Goal: Task Accomplishment & Management: Use online tool/utility

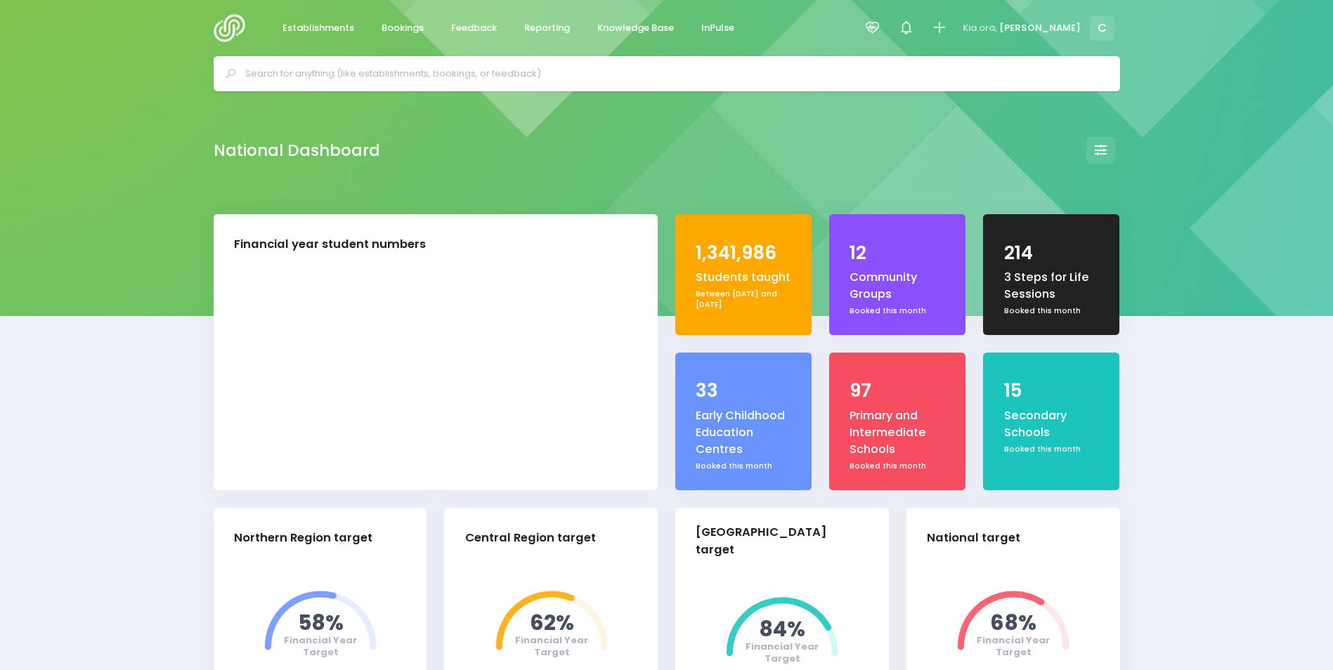
select select "5"
click at [538, 28] on span "Reporting" at bounding box center [547, 28] width 46 height 14
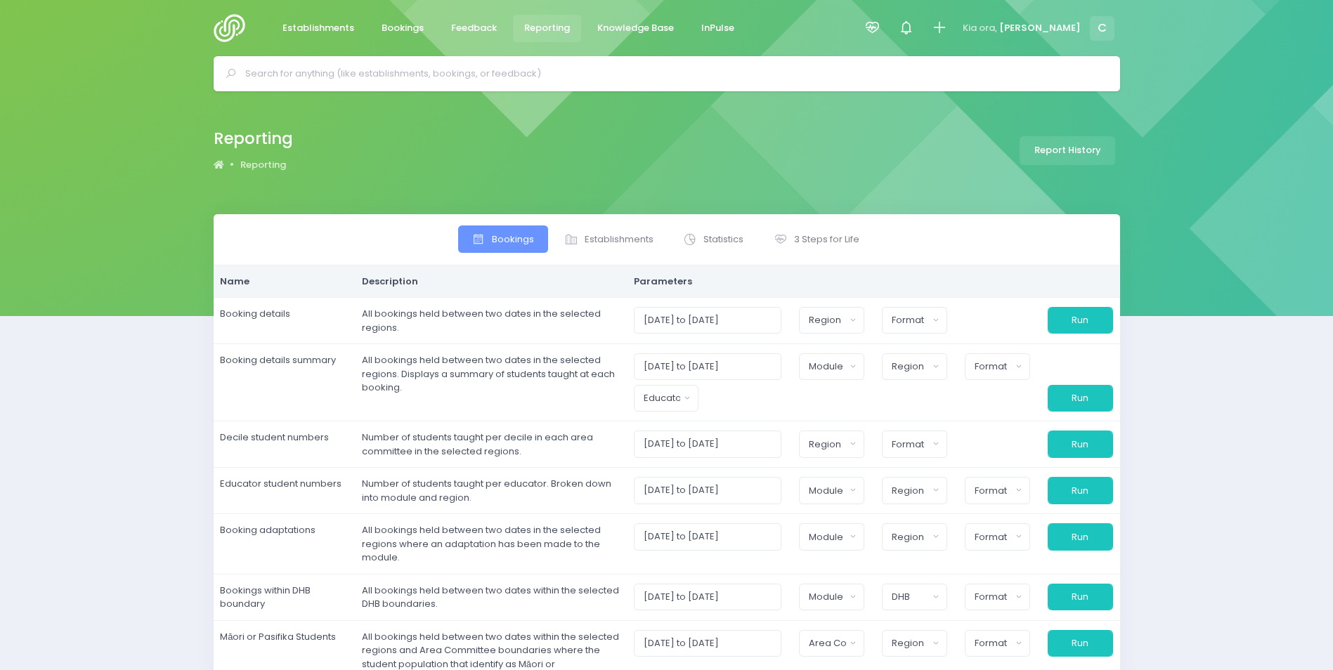
select select
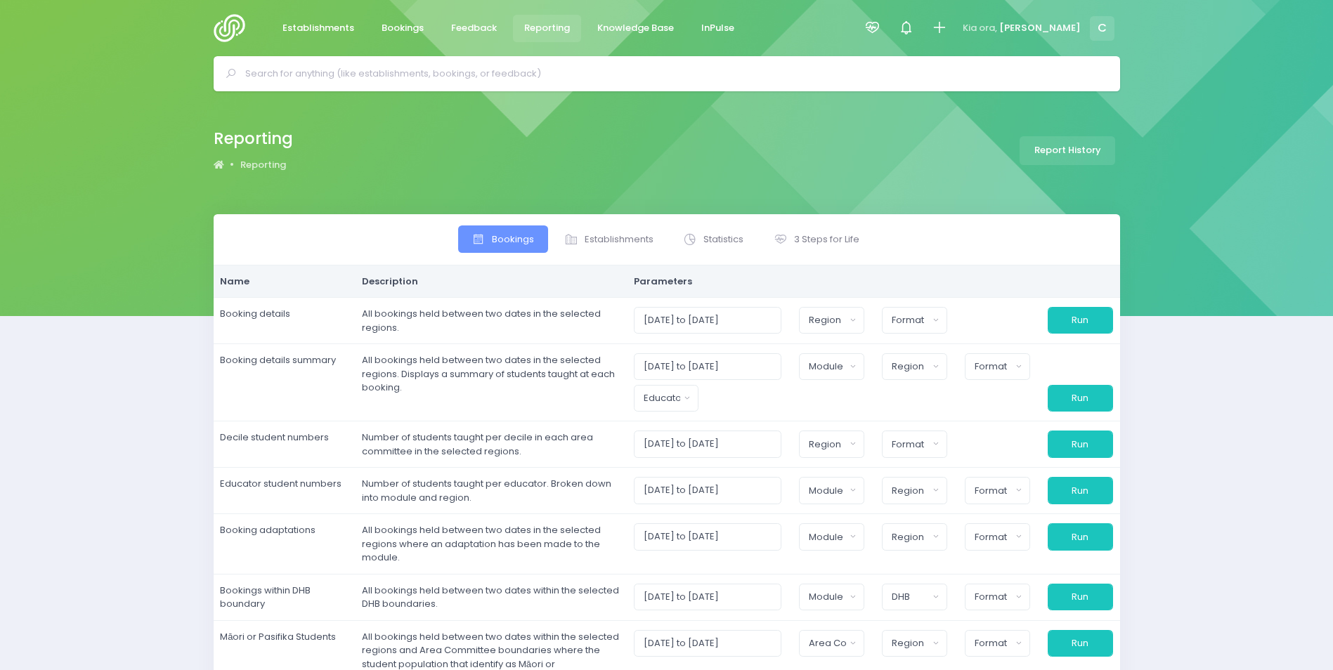
select select
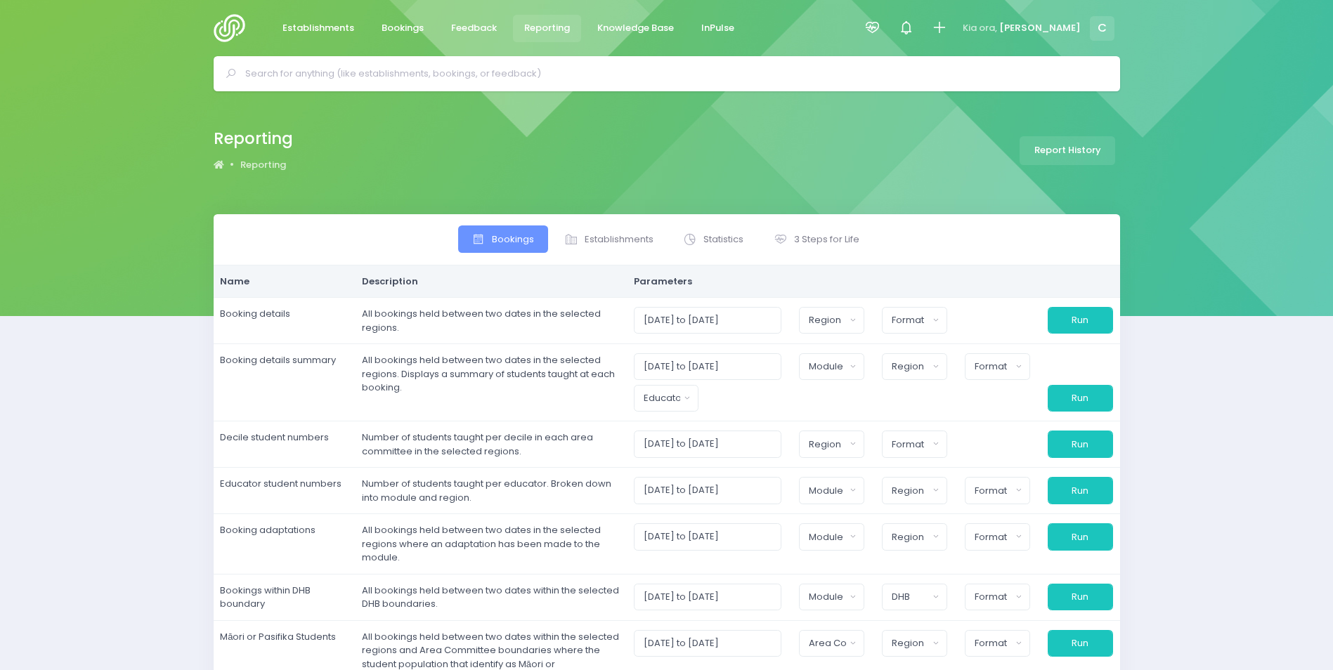
select select
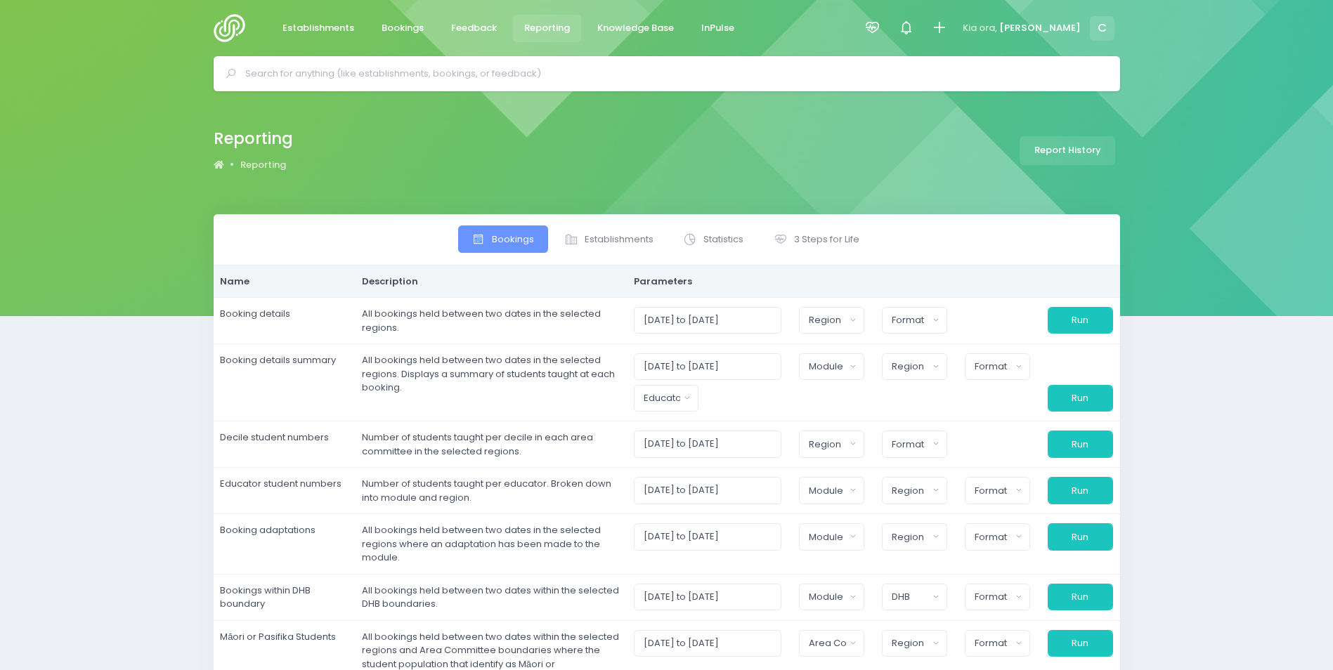
select select
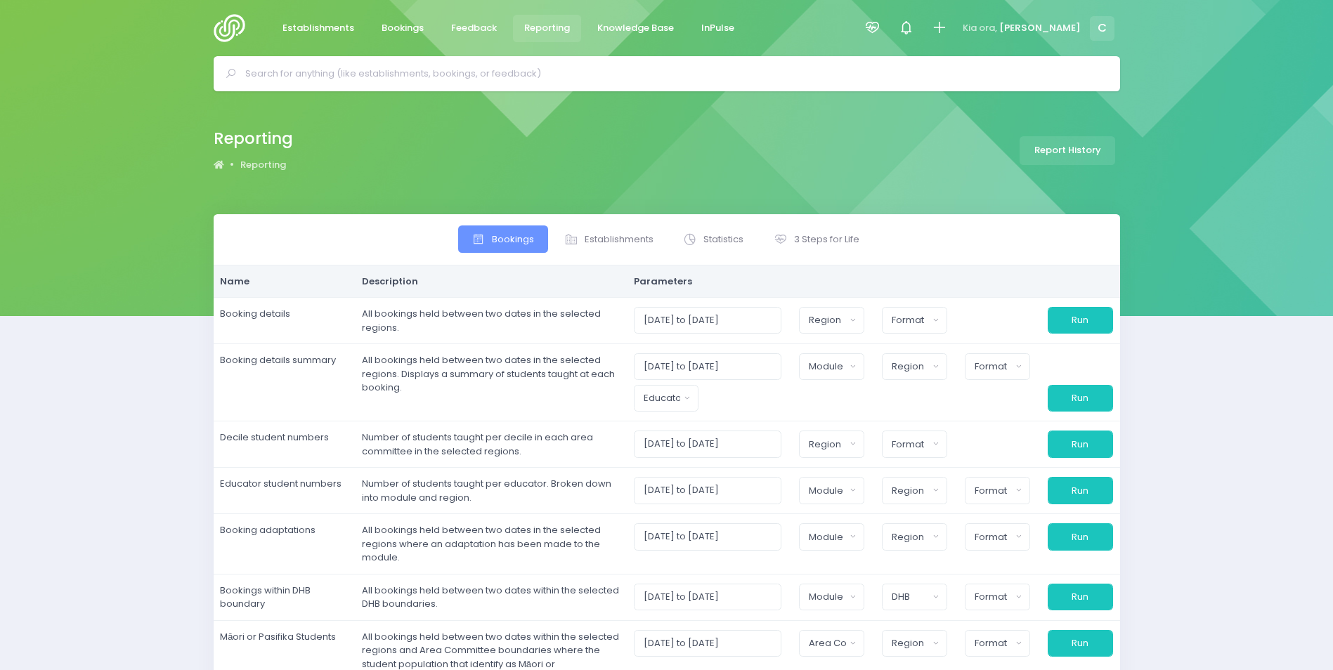
select select
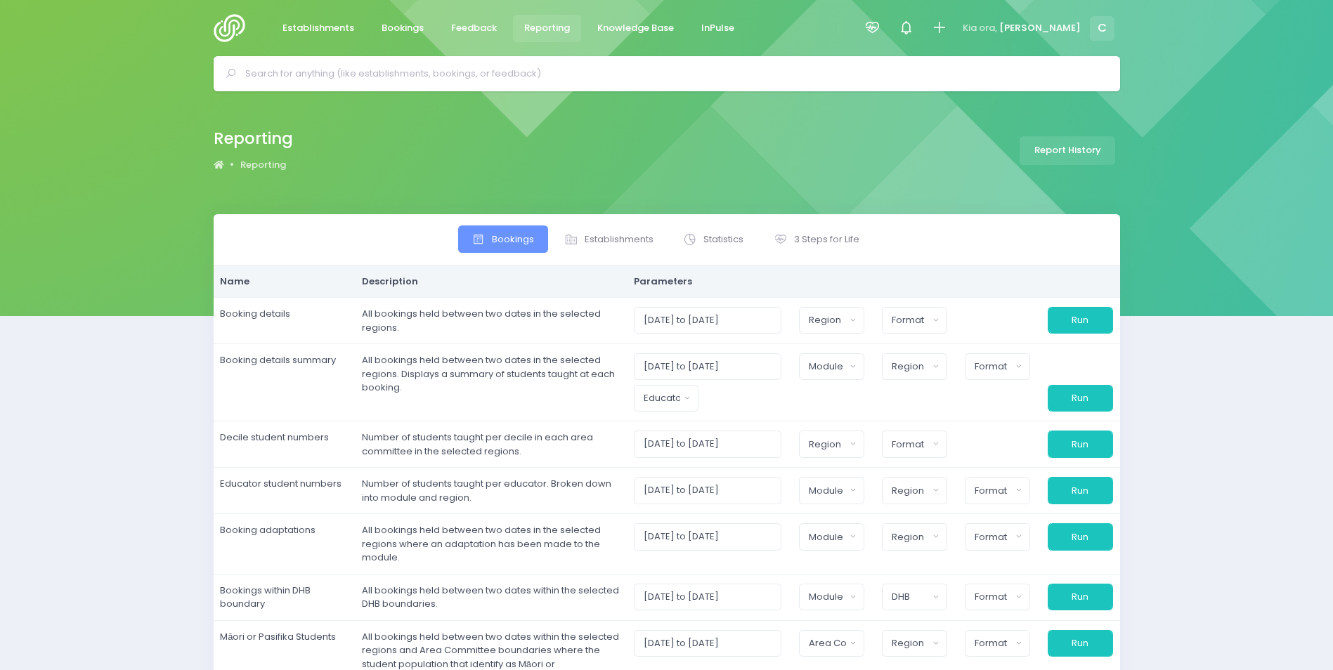
select select
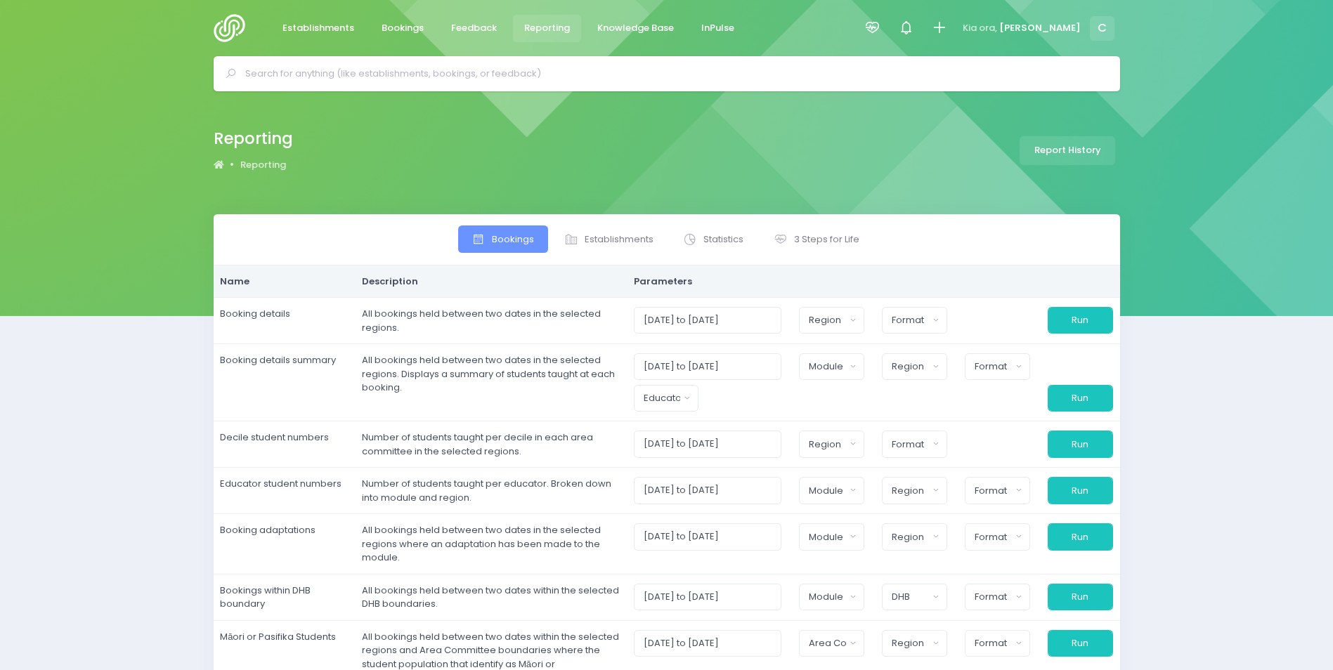
select select
click at [614, 239] on span "Establishments" at bounding box center [618, 240] width 69 height 14
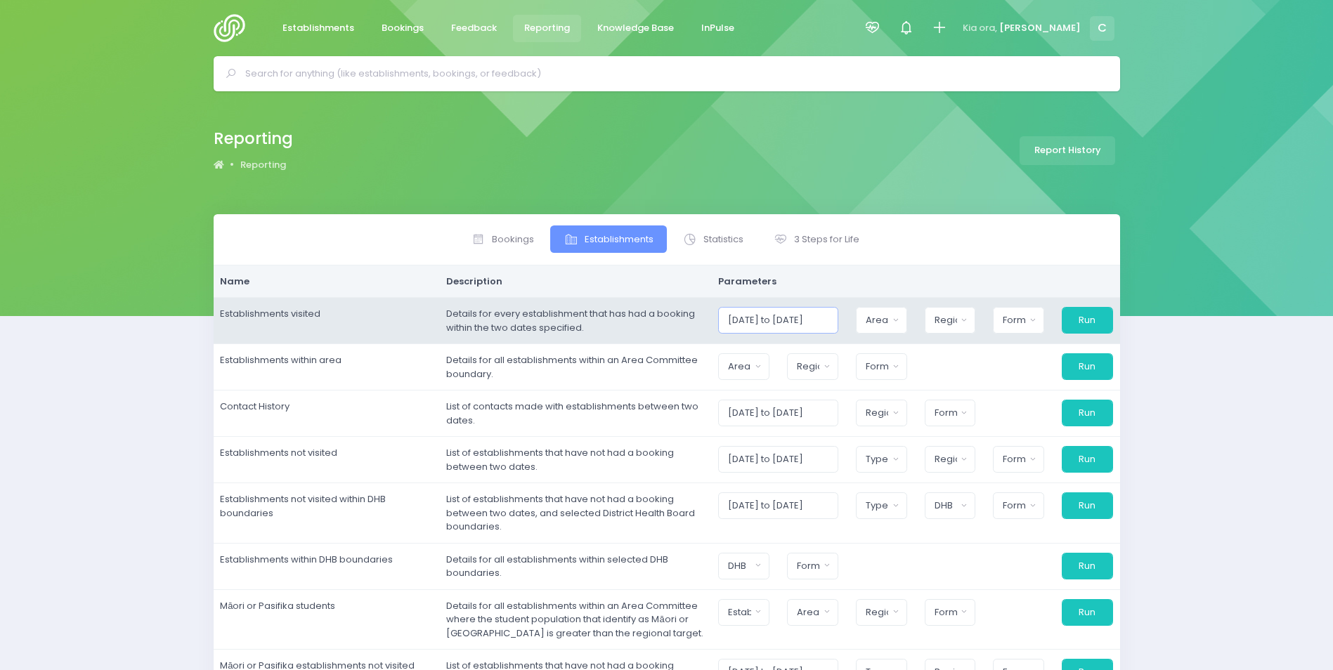
click at [826, 320] on input "01/10/2025 to 31/10/2025" at bounding box center [777, 320] width 119 height 27
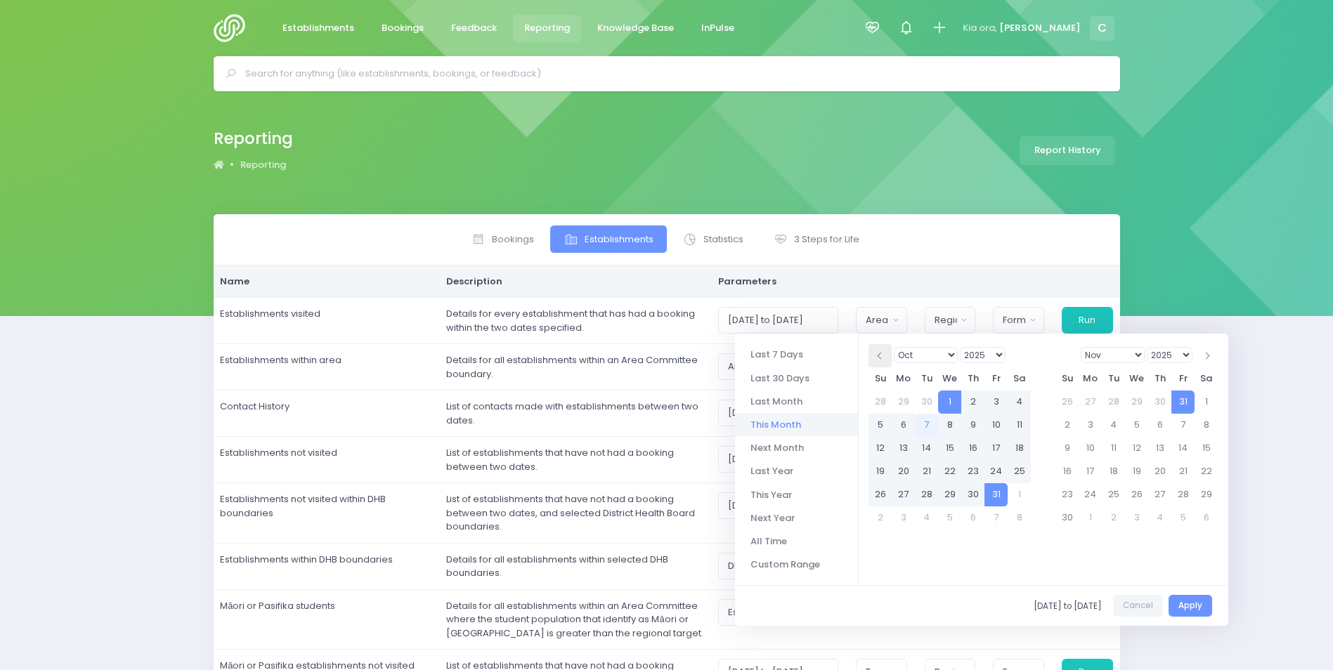
click at [881, 354] on span at bounding box center [880, 356] width 7 height 7
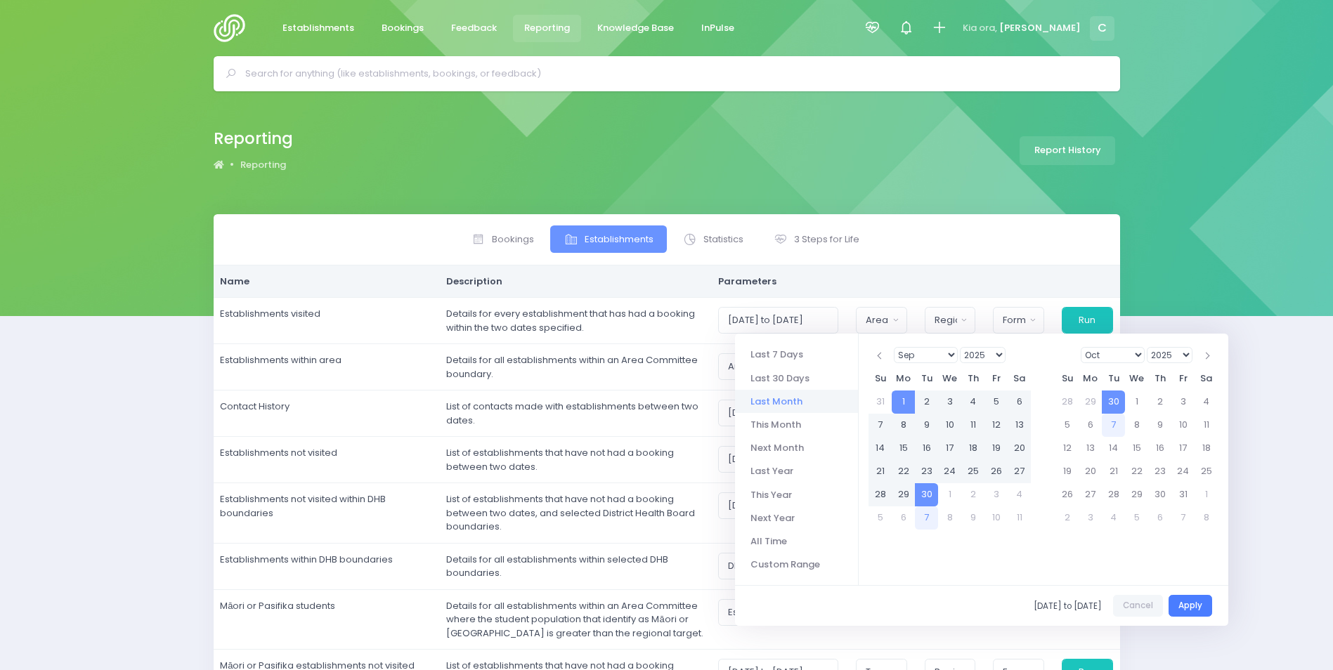
click at [1196, 606] on button "Apply" at bounding box center [1190, 606] width 44 height 22
type input "01/09/2025 to 30/09/2025"
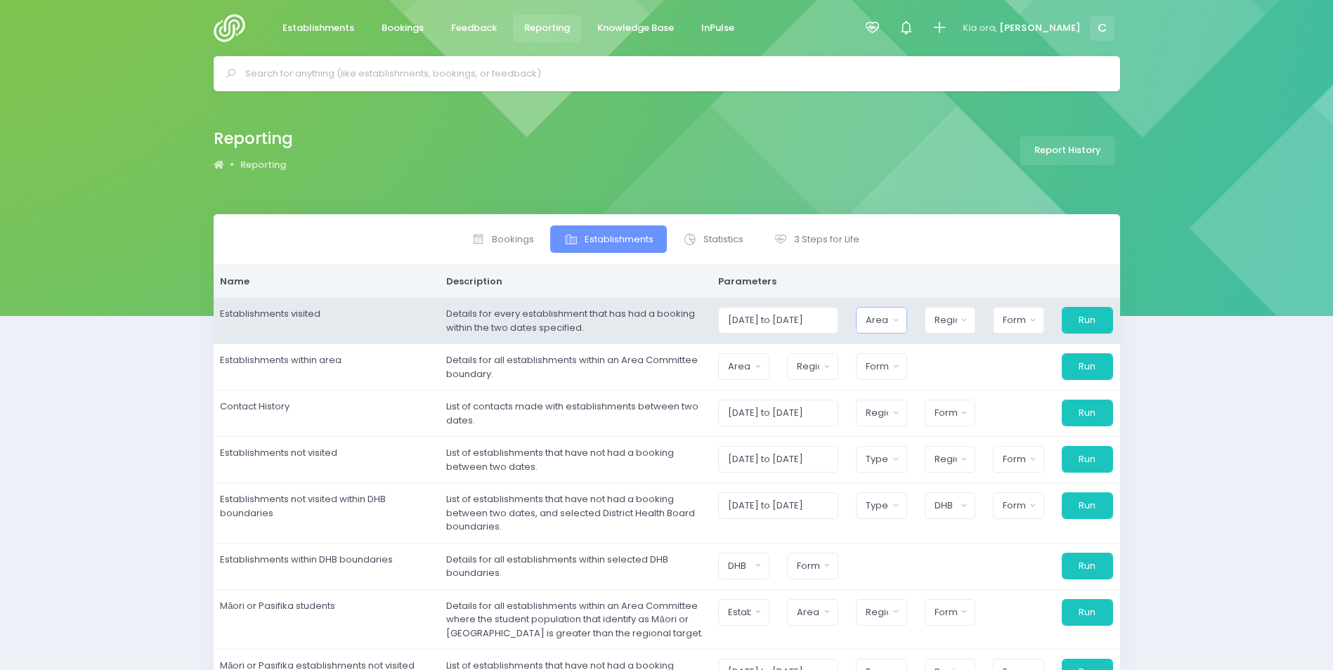
click at [879, 321] on div "Area Committee" at bounding box center [876, 320] width 22 height 14
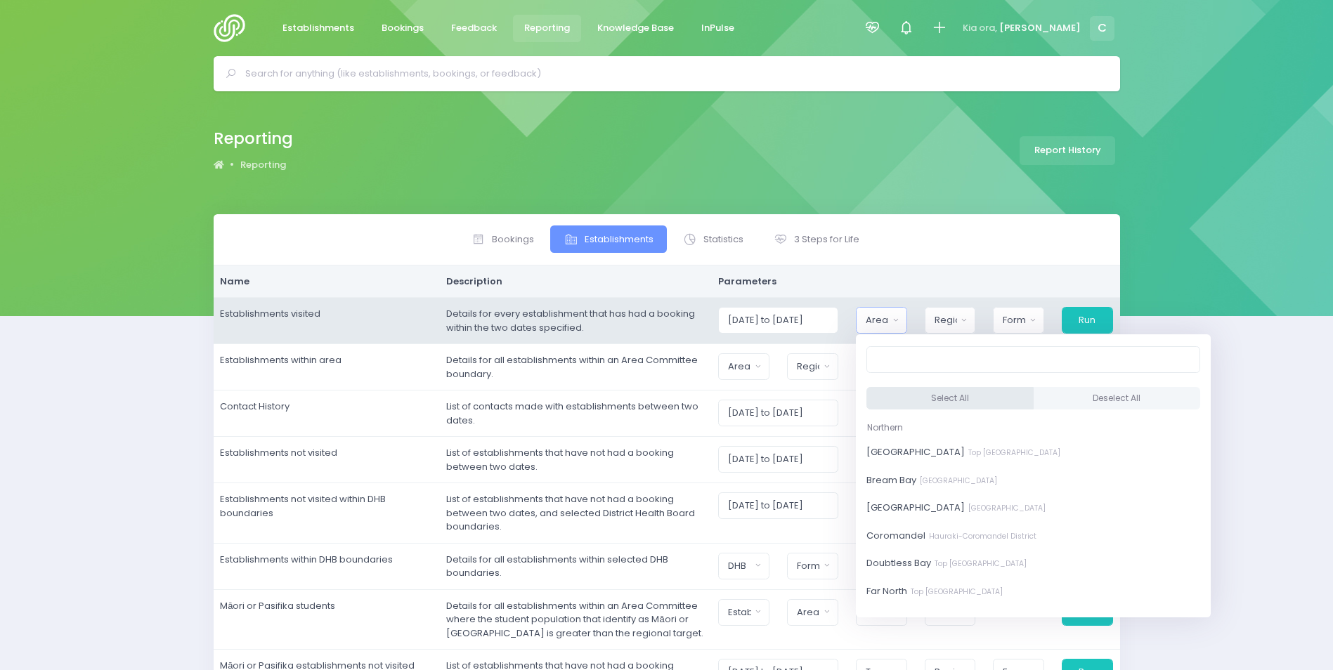
click at [922, 395] on button "Select All" at bounding box center [949, 398] width 167 height 23
select select "Bay of Islands"
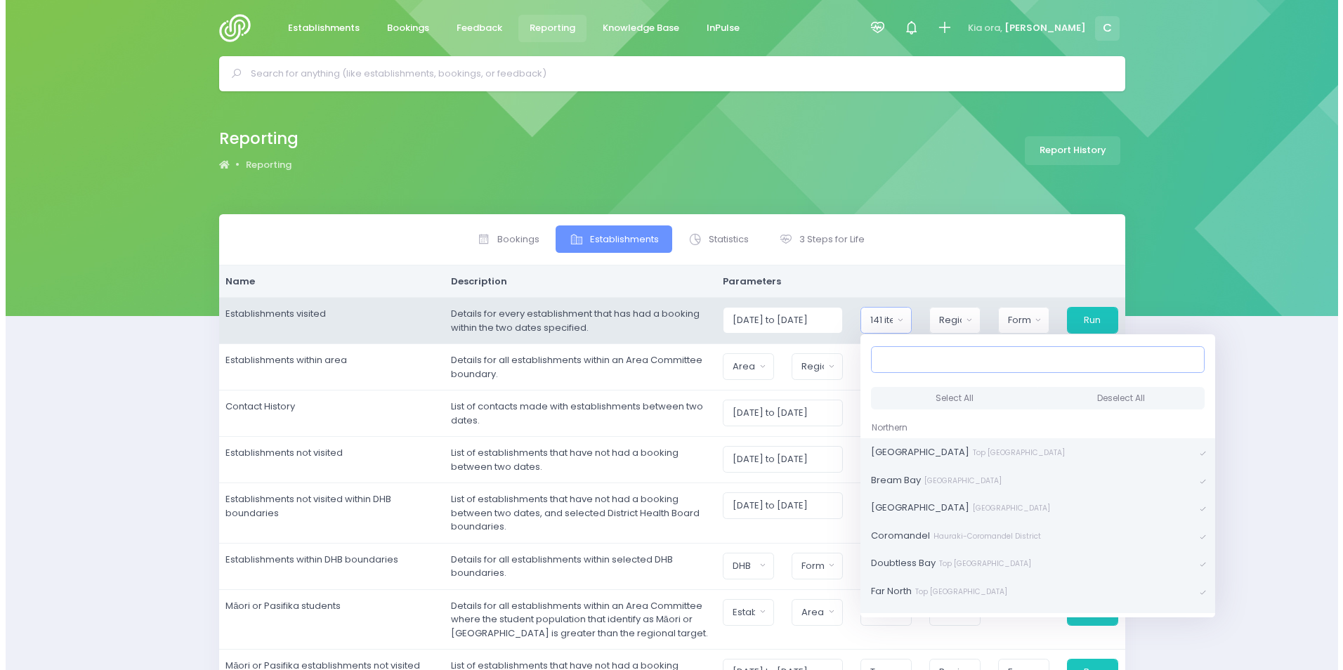
scroll to position [3, 0]
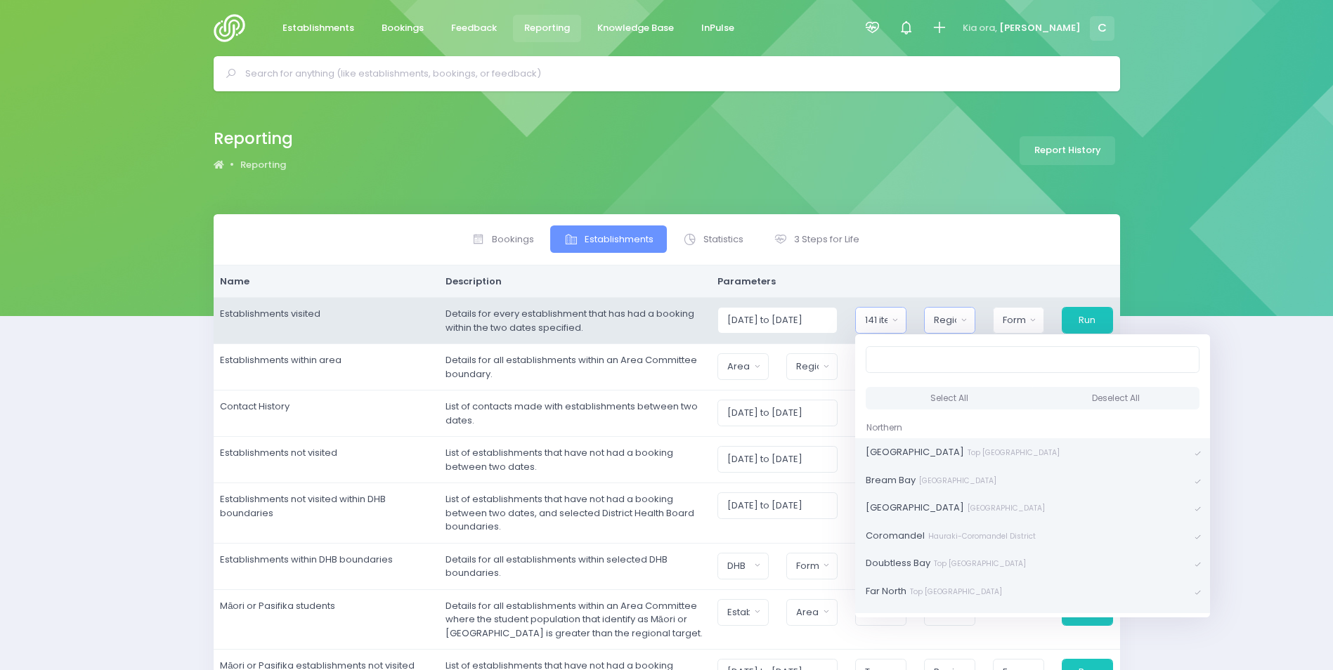
click at [957, 318] on div "Region" at bounding box center [945, 320] width 23 height 14
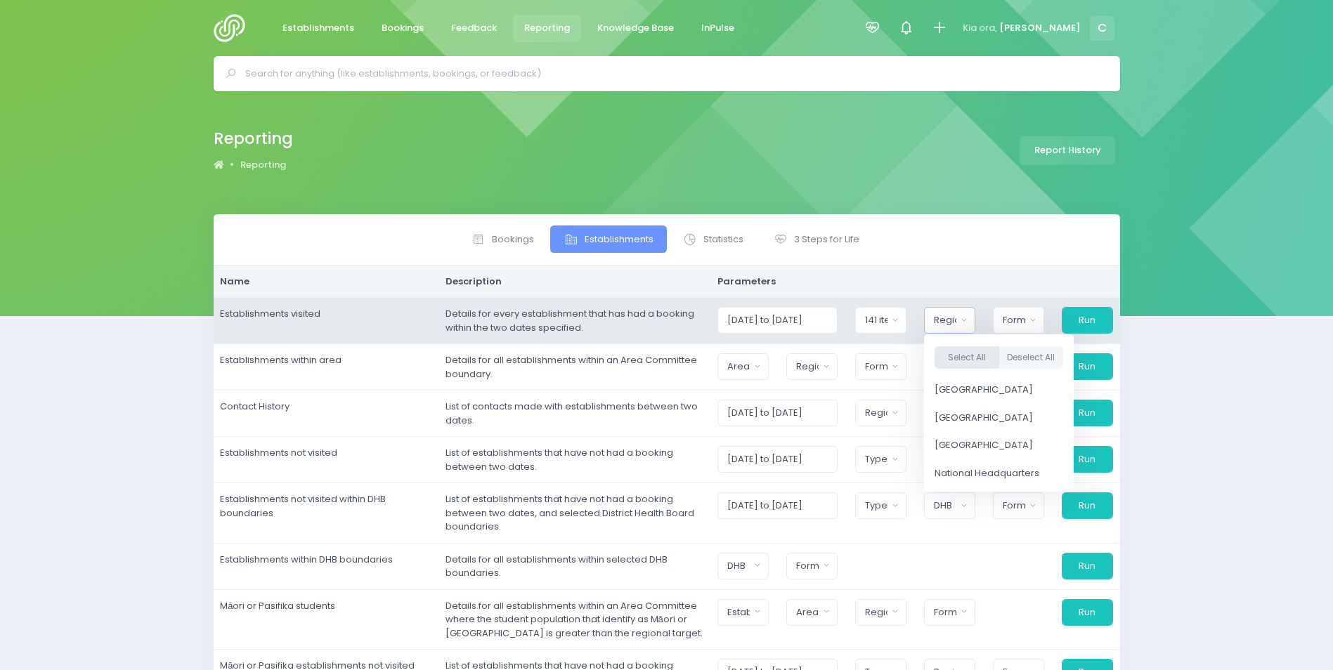
drag, startPoint x: 960, startPoint y: 358, endPoint x: 1018, endPoint y: 328, distance: 65.0
click at [973, 354] on button "Select All" at bounding box center [966, 357] width 65 height 23
select select "Northern"
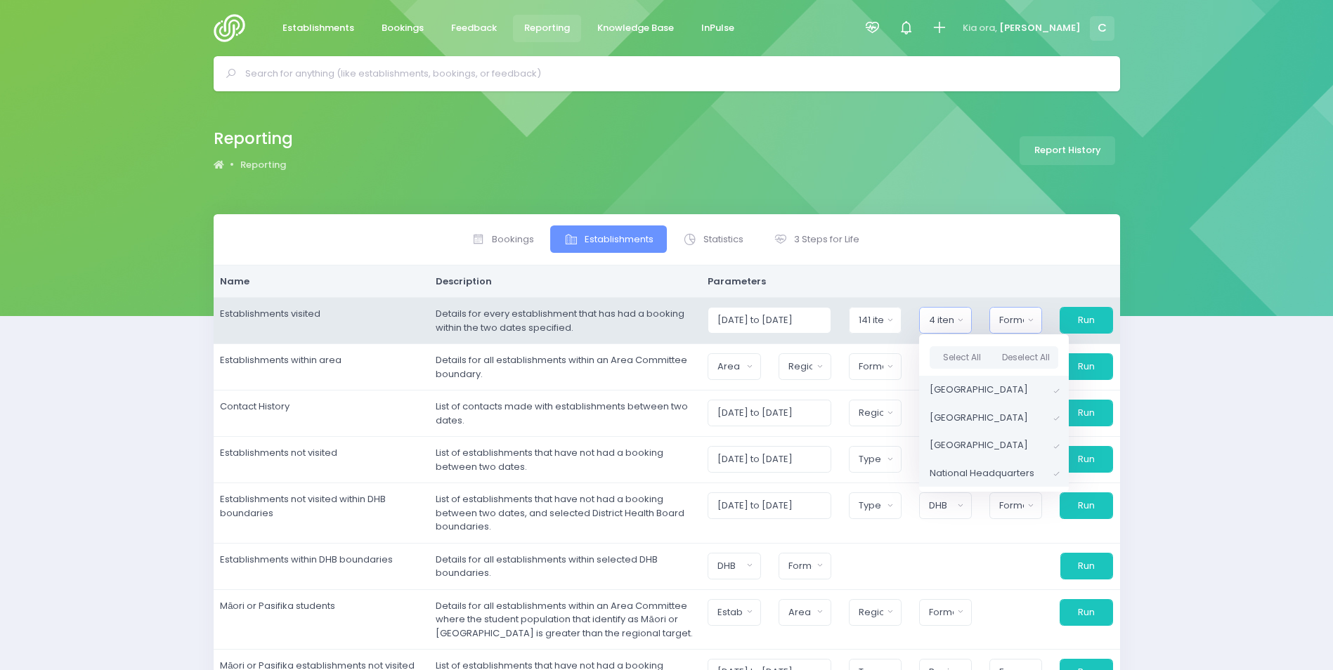
click at [1021, 318] on div "Format" at bounding box center [1011, 320] width 25 height 14
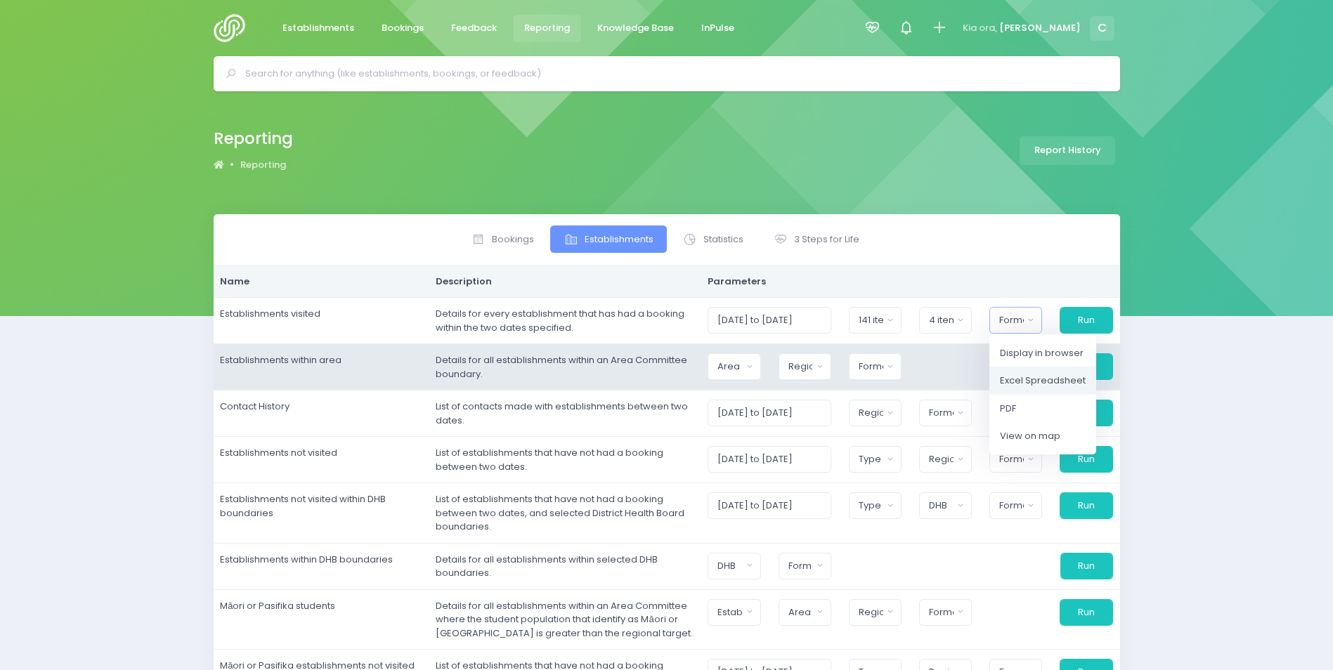
click at [1026, 379] on span "Excel Spreadsheet" at bounding box center [1043, 381] width 86 height 14
select select "excel"
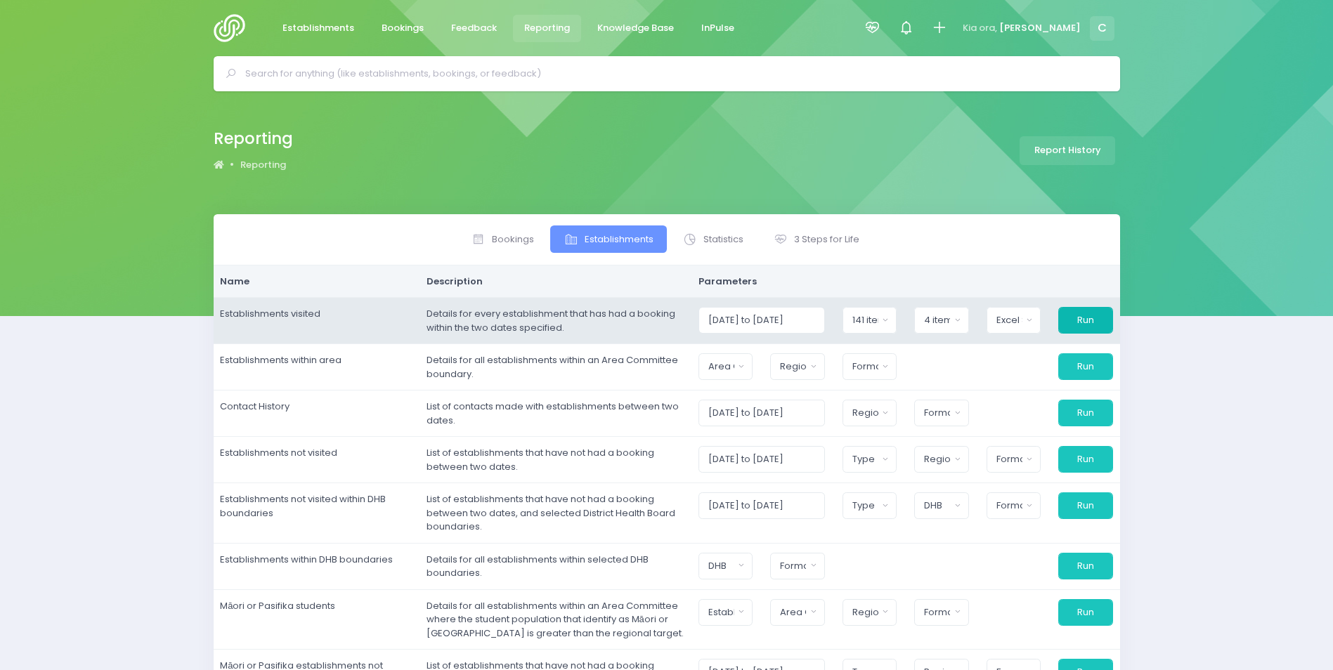
click at [1089, 315] on button "Run" at bounding box center [1085, 320] width 55 height 27
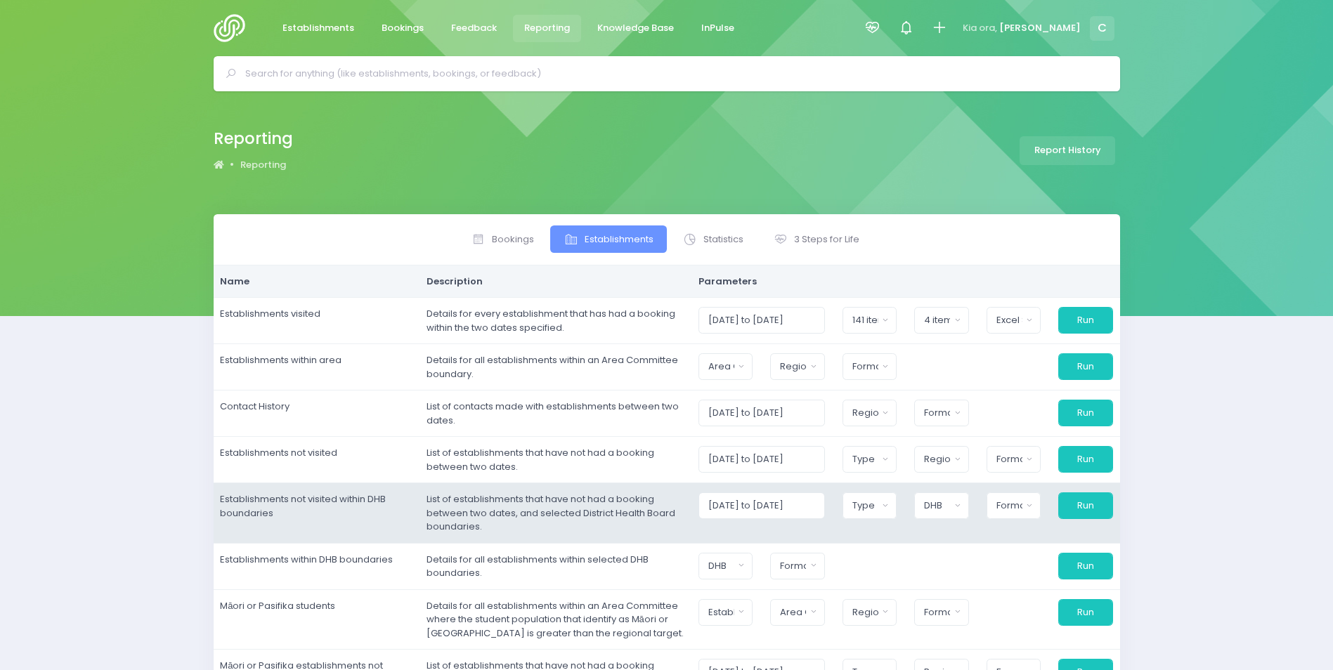
drag, startPoint x: 1215, startPoint y: 341, endPoint x: 957, endPoint y: 502, distance: 303.3
click at [1214, 341] on div "Bookings Establishments Statistics" at bounding box center [666, 509] width 1333 height 590
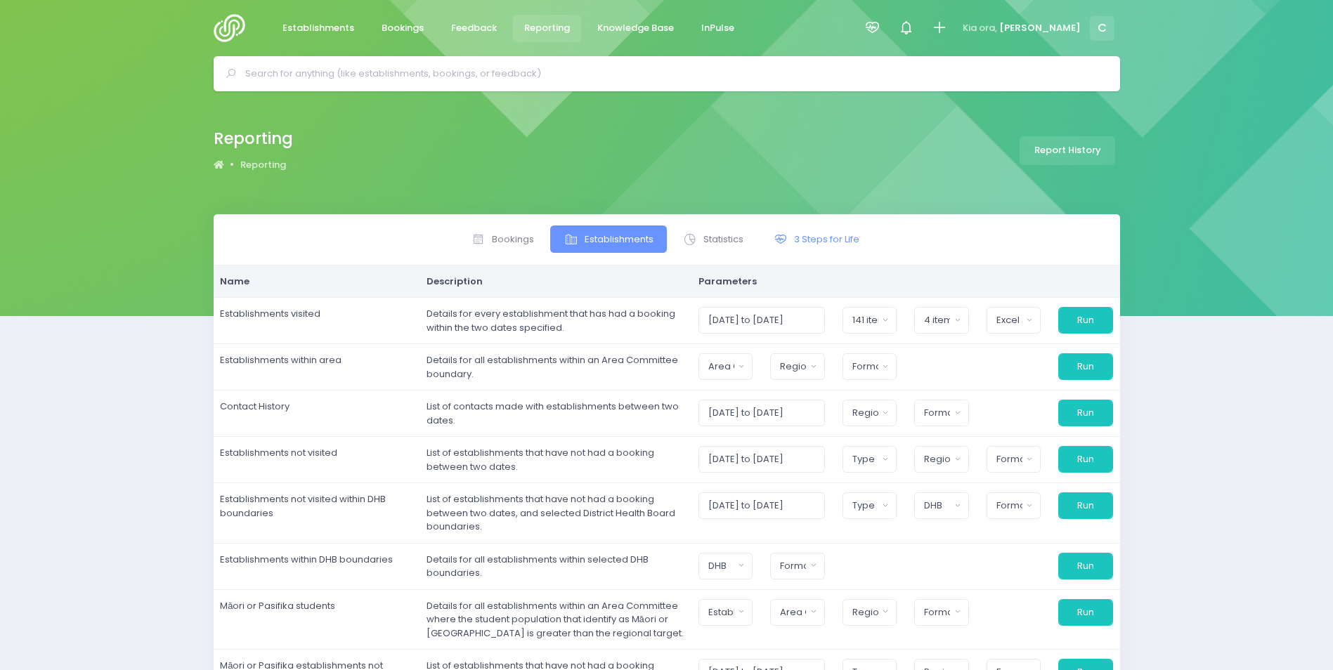
click at [814, 240] on span "3 Steps for Life" at bounding box center [826, 240] width 65 height 14
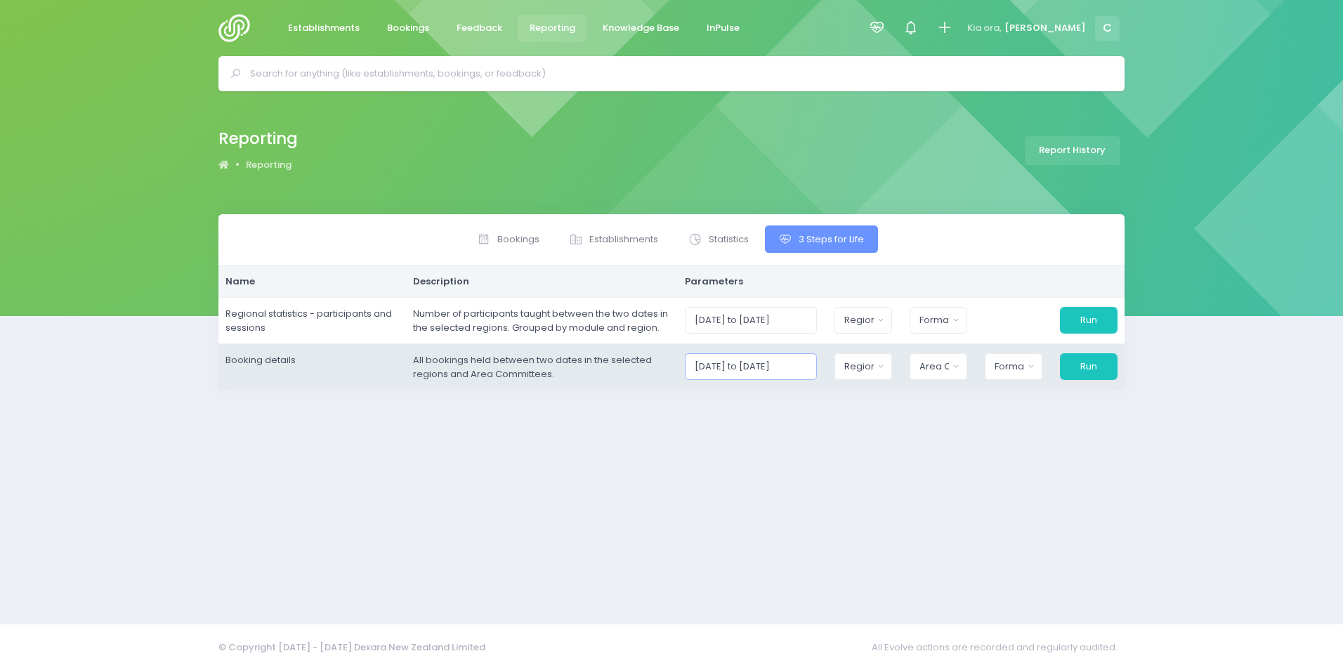
click at [788, 371] on input "01/10/2025 to 31/10/2025" at bounding box center [751, 366] width 133 height 27
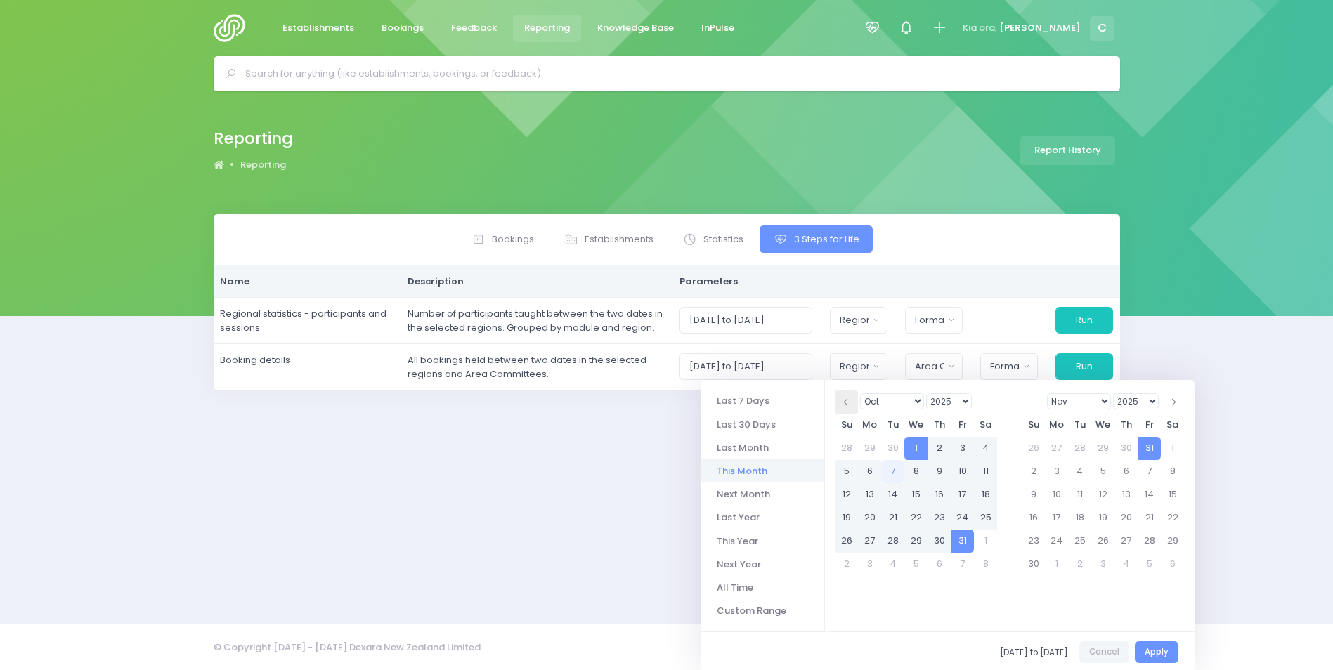
click at [846, 402] on span at bounding box center [846, 402] width 7 height 7
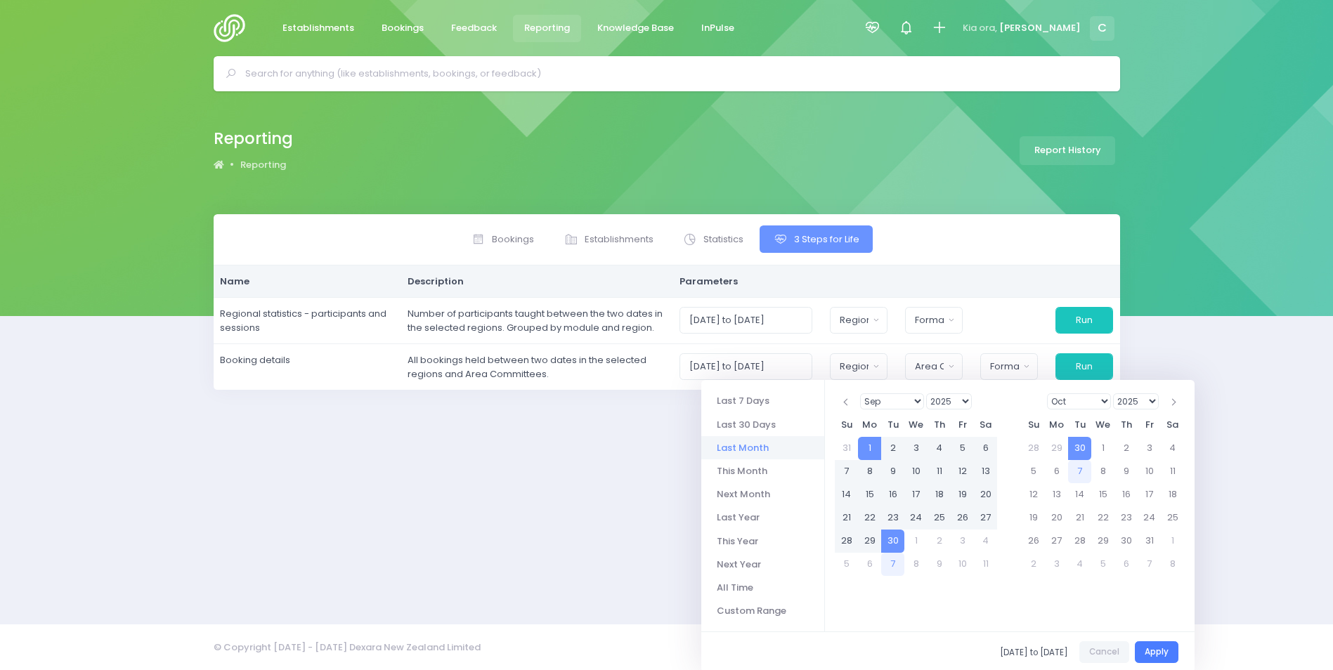
click at [1165, 653] on button "Apply" at bounding box center [1156, 652] width 44 height 22
type input "01/09/2025 to 30/09/2025"
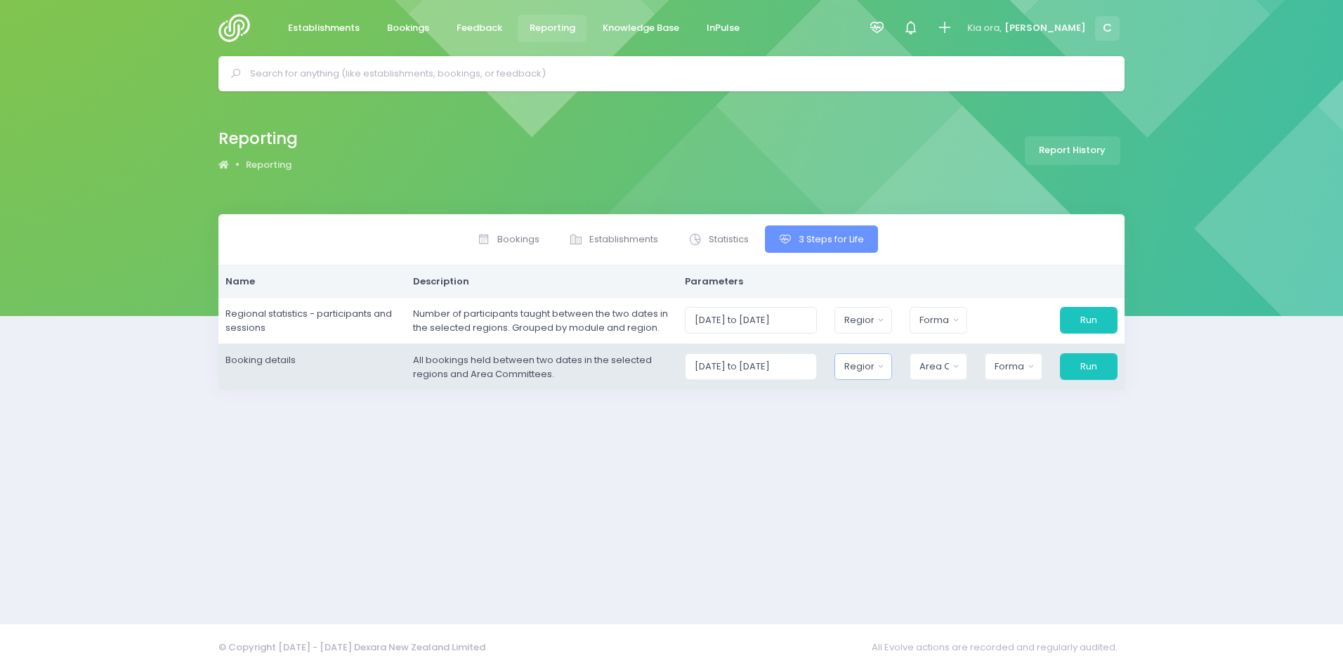
click at [871, 366] on div "Region" at bounding box center [858, 367] width 29 height 14
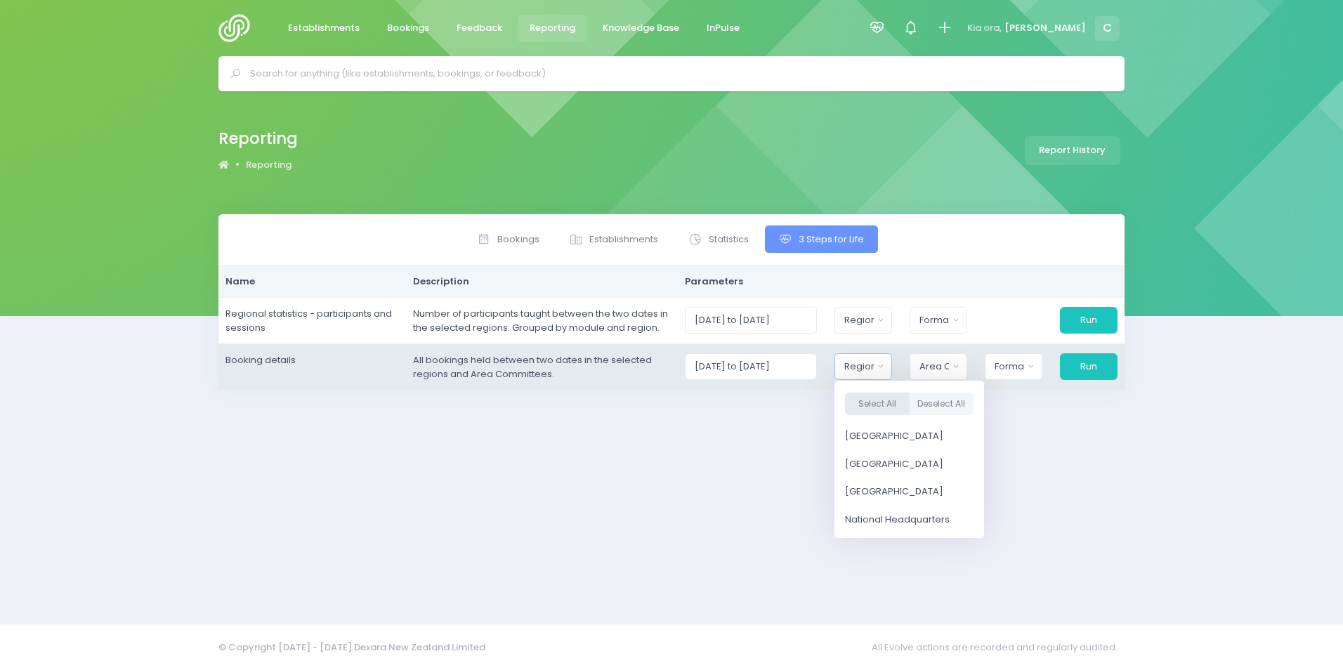
drag, startPoint x: 877, startPoint y: 403, endPoint x: 884, endPoint y: 402, distance: 7.2
click at [878, 403] on button "Select All" at bounding box center [877, 404] width 65 height 23
select select "Northern"
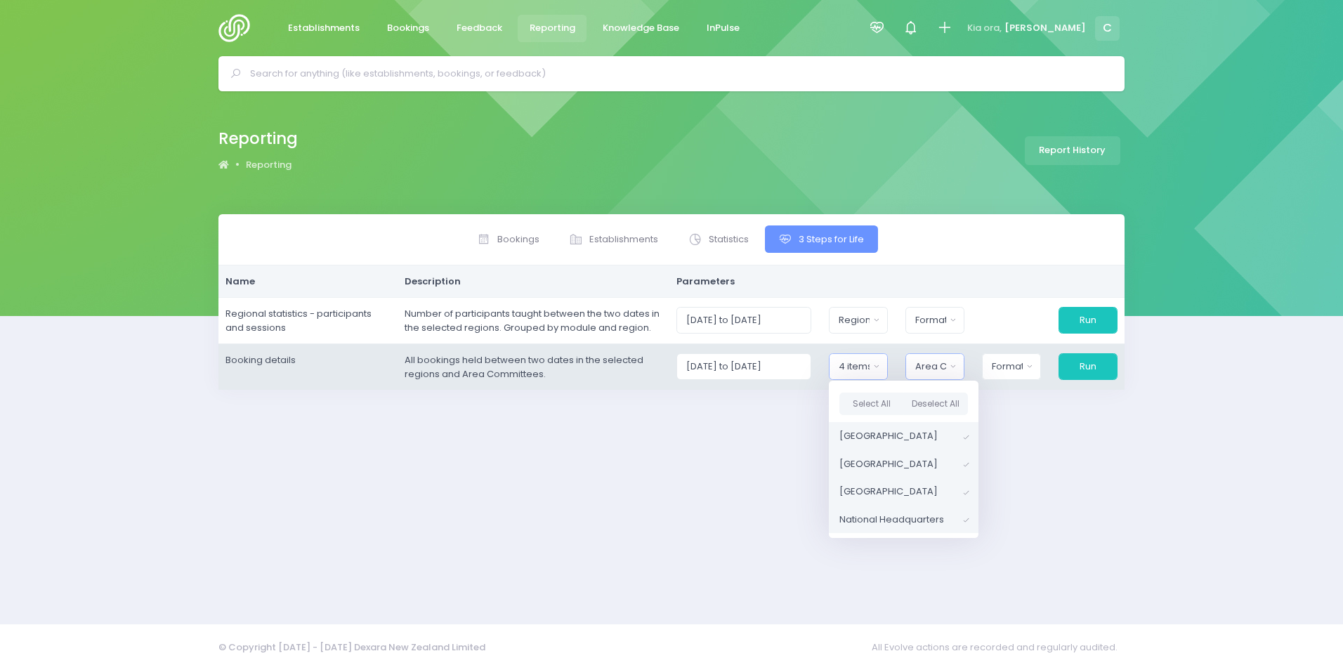
click at [927, 364] on div "Area Committee" at bounding box center [930, 367] width 30 height 14
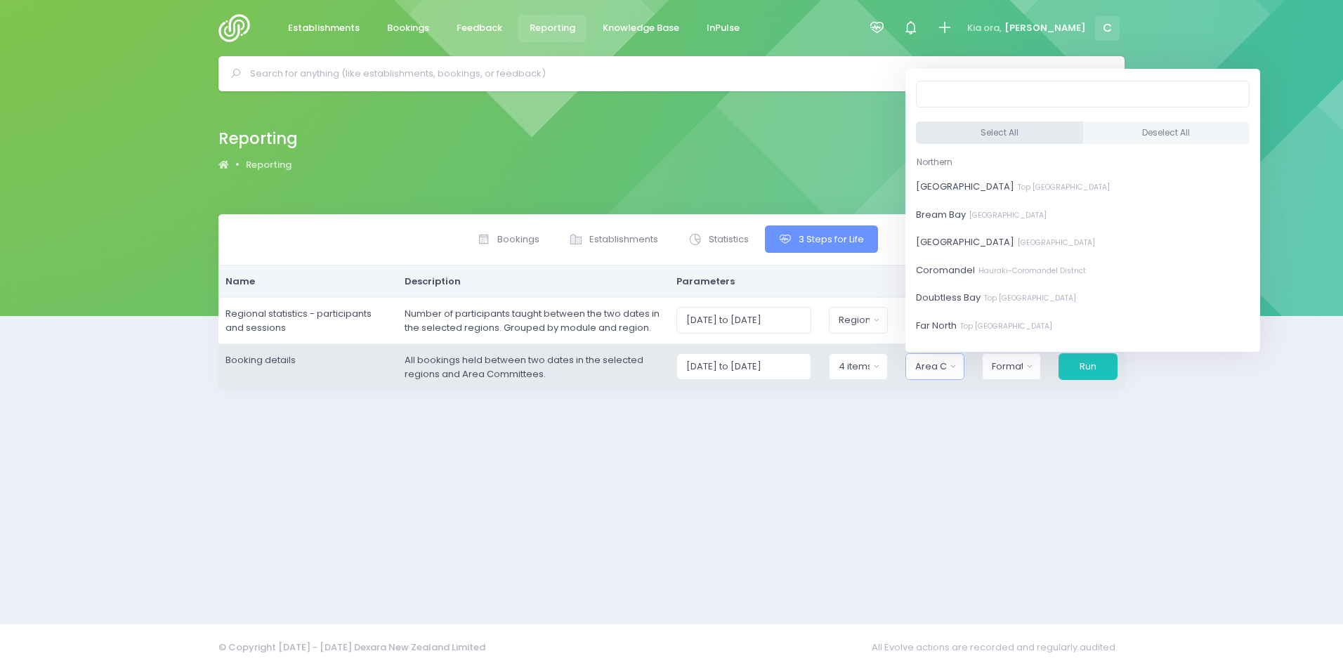
click at [995, 133] on button "Select All" at bounding box center [999, 133] width 167 height 23
select select "Bay of Islands"
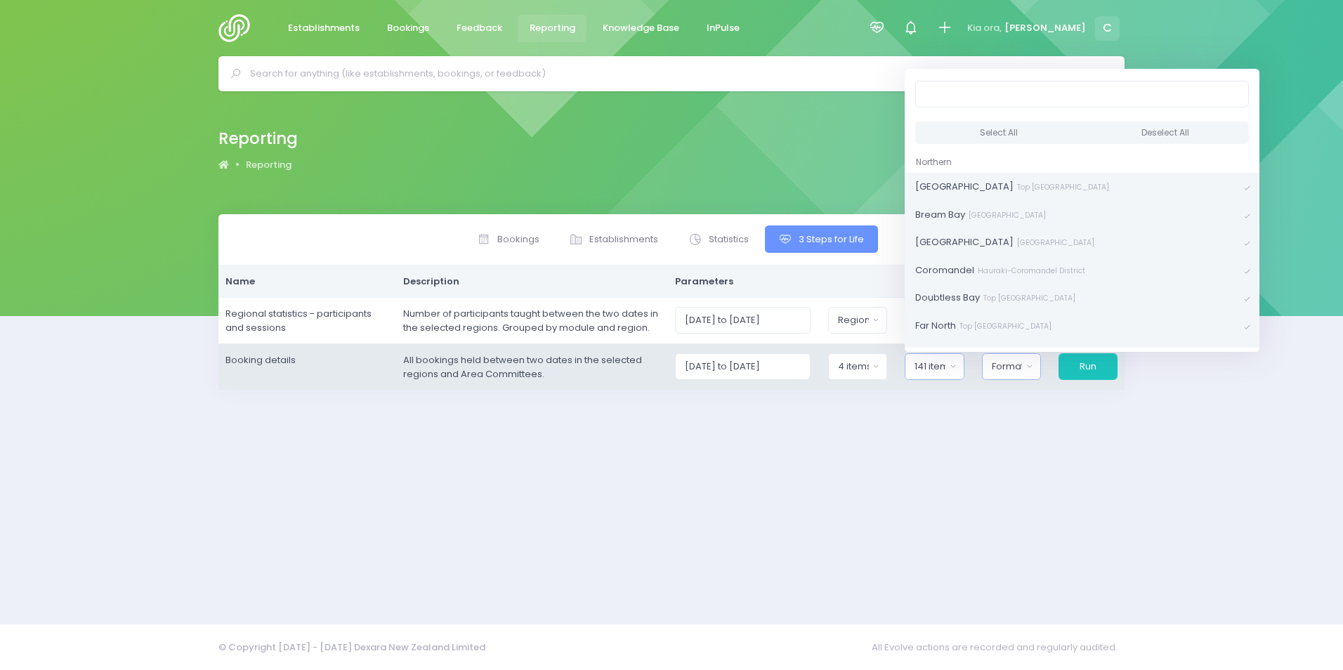
click at [1009, 367] on div "Format" at bounding box center [1007, 367] width 31 height 14
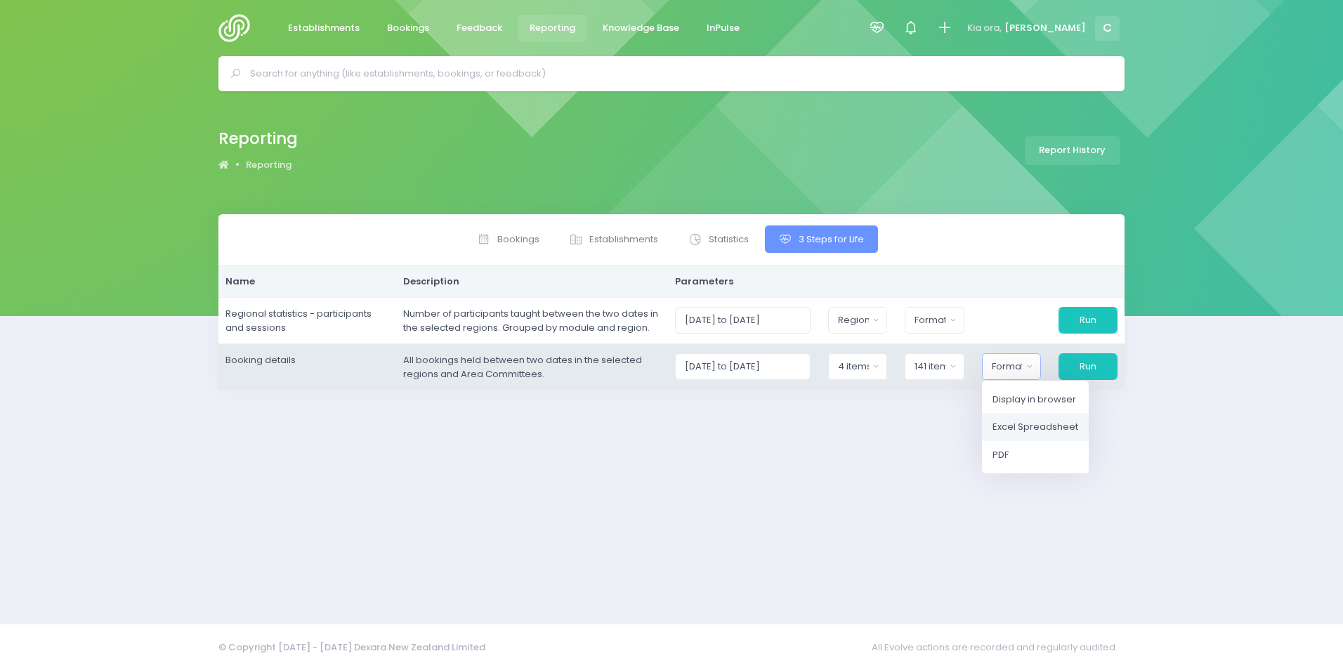
click at [1011, 425] on span "Excel Spreadsheet" at bounding box center [1036, 427] width 86 height 14
select select "excel"
click at [1086, 362] on button "Run" at bounding box center [1087, 366] width 60 height 27
